Goal: Task Accomplishment & Management: Use online tool/utility

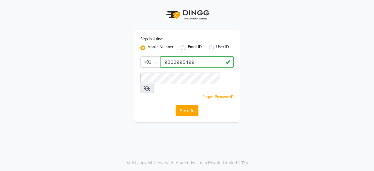
type input "9060995499"
click at [197, 105] on button "Sign In" at bounding box center [187, 110] width 23 height 11
click at [197, 105] on div "Sign In" at bounding box center [186, 110] width 93 height 11
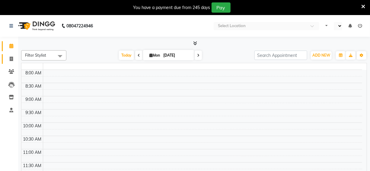
click at [13, 58] on span at bounding box center [11, 59] width 11 height 7
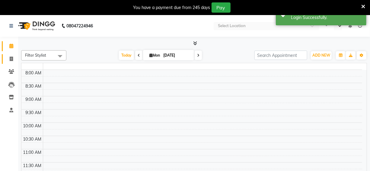
select select "service"
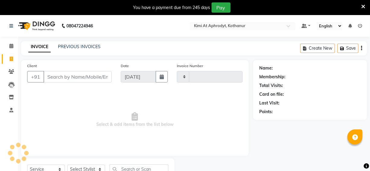
select select "en"
select select "7401"
type input "2375"
click at [60, 80] on input "Client" at bounding box center [77, 76] width 68 height 11
click at [61, 79] on input "Client" at bounding box center [77, 76] width 68 height 11
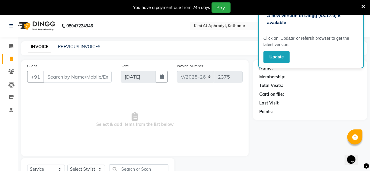
click at [362, 7] on icon at bounding box center [363, 6] width 4 height 5
click at [362, 7] on div "A new version of Dingg (v3.17.0) is available Click on ‘Update’ or refersh brow…" at bounding box center [310, 37] width 105 height 62
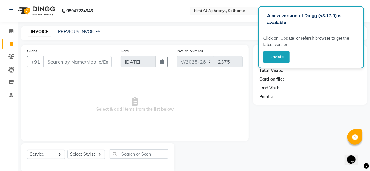
click at [212, 93] on span "Select & add items from the list below" at bounding box center [134, 105] width 215 height 60
click at [211, 105] on span "Select & add items from the list below" at bounding box center [134, 105] width 215 height 60
click at [63, 112] on span "Select & add items from the list below" at bounding box center [134, 105] width 215 height 60
click at [214, 96] on span "Select & add items from the list below" at bounding box center [134, 105] width 215 height 60
